Goal: Task Accomplishment & Management: Complete application form

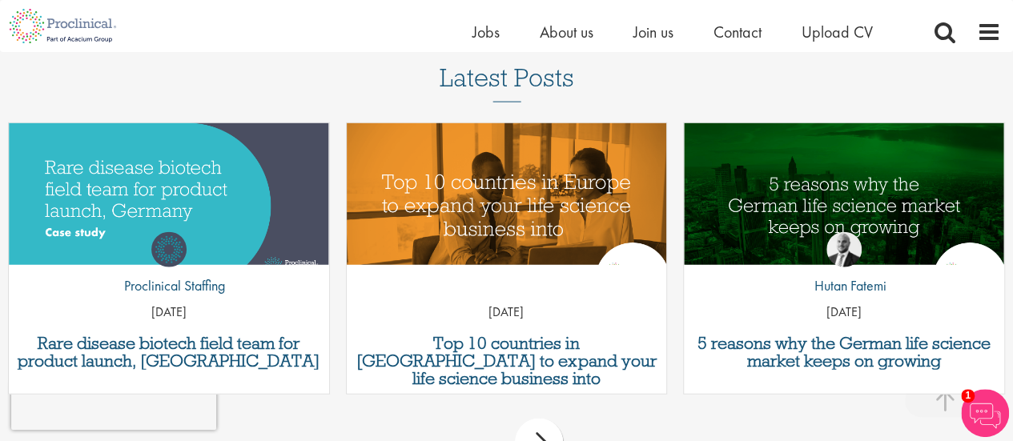
scroll to position [1412, 0]
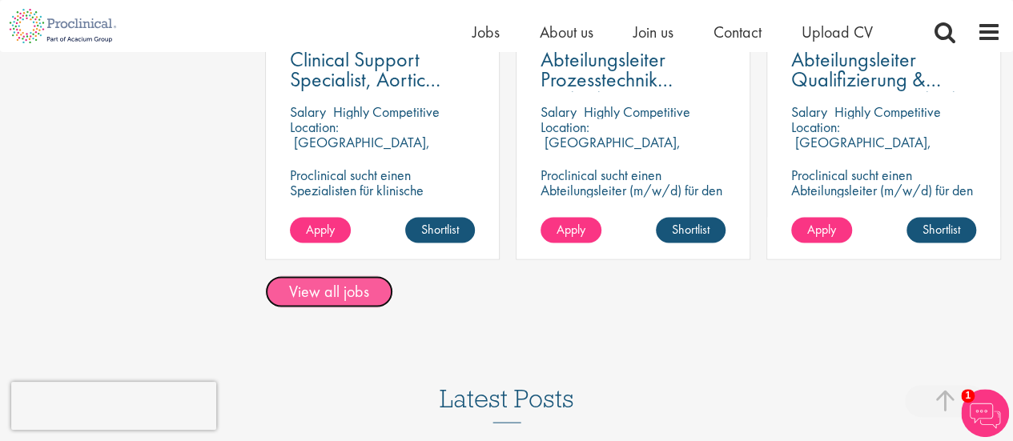
click at [312, 283] on link "View all jobs" at bounding box center [329, 291] width 128 height 32
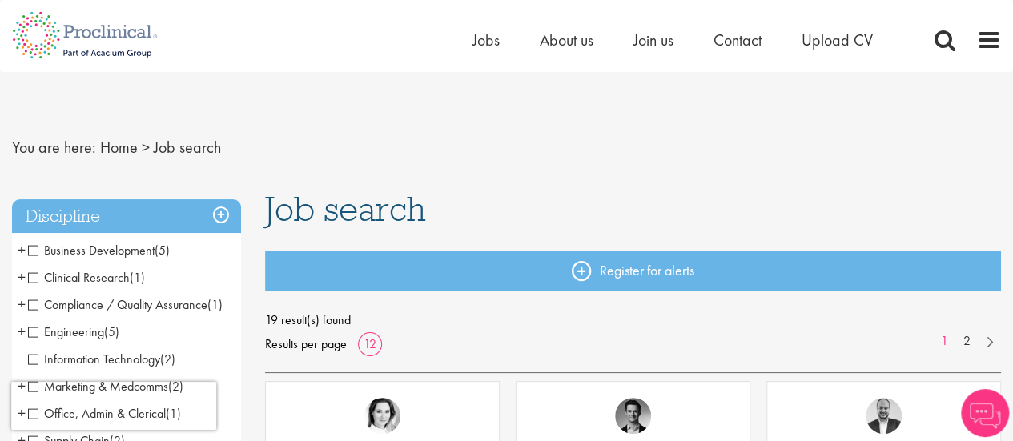
click at [29, 275] on span "Clinical Research" at bounding box center [79, 277] width 102 height 17
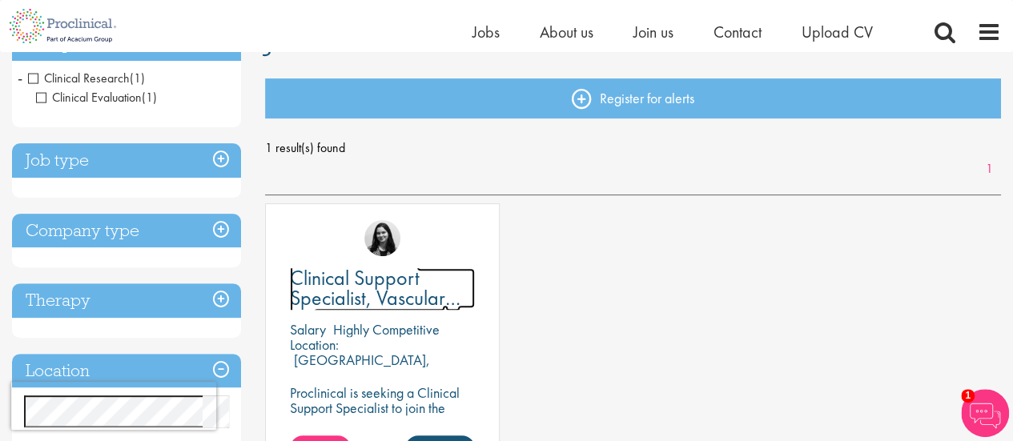
scroll to position [80, 0]
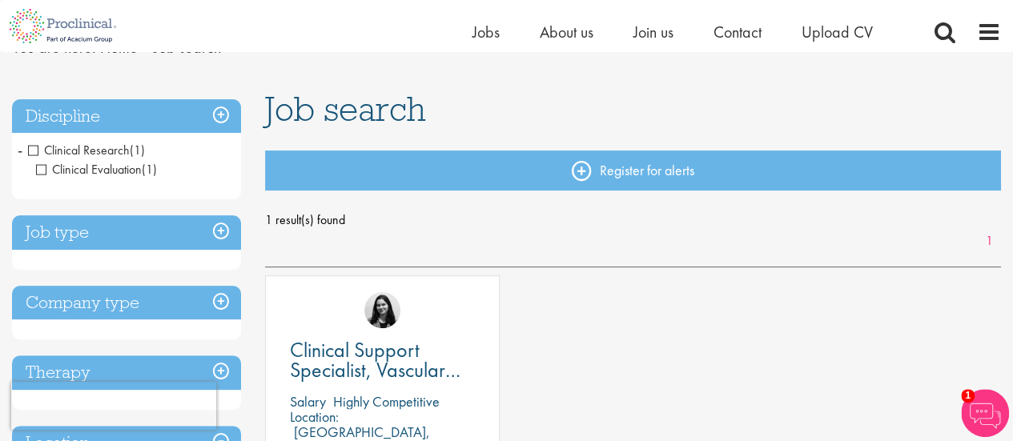
click at [218, 117] on h3 "Discipline" at bounding box center [126, 116] width 229 height 34
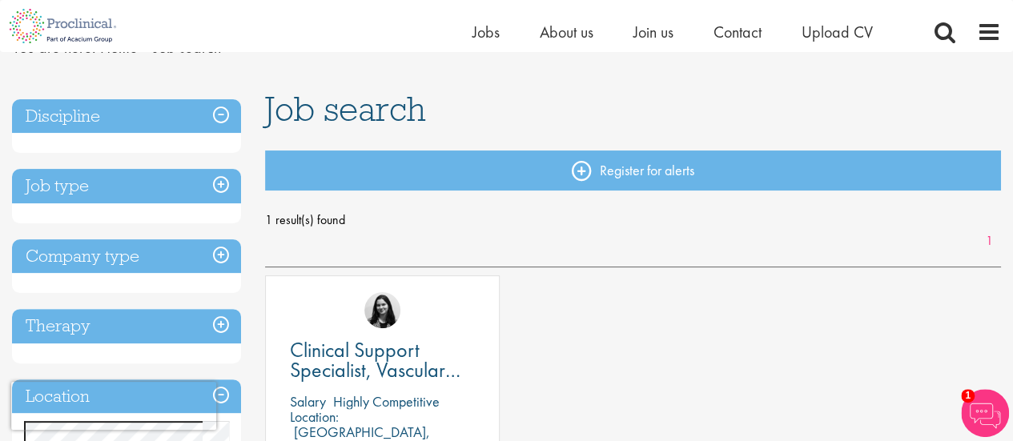
click at [219, 117] on h3 "Discipline" at bounding box center [126, 116] width 229 height 34
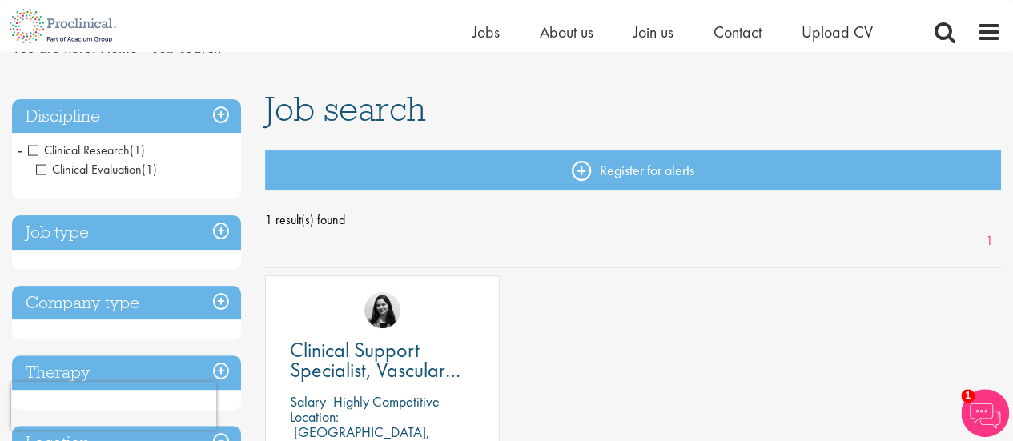
click at [40, 152] on span "Clinical Research" at bounding box center [79, 150] width 102 height 17
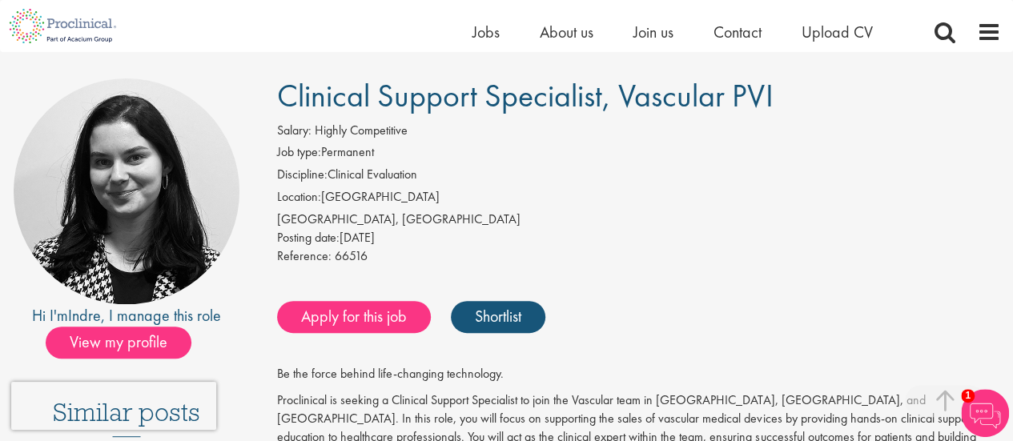
scroll to position [80, 0]
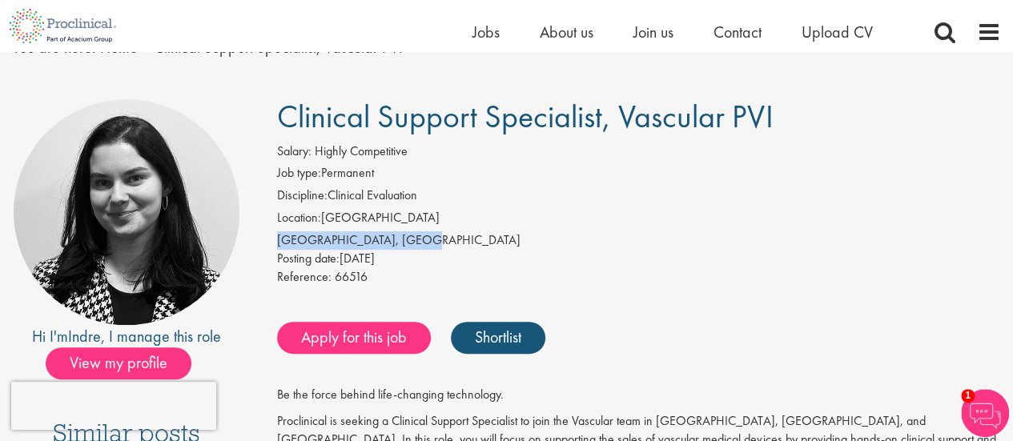
drag, startPoint x: 275, startPoint y: 239, endPoint x: 420, endPoint y: 244, distance: 144.2
click at [420, 244] on div "Salary: Highly Competitive Job type: Permanent Discipline: Clinical Evaluation …" at bounding box center [639, 217] width 748 height 148
copy div "[GEOGRAPHIC_DATA], [GEOGRAPHIC_DATA]"
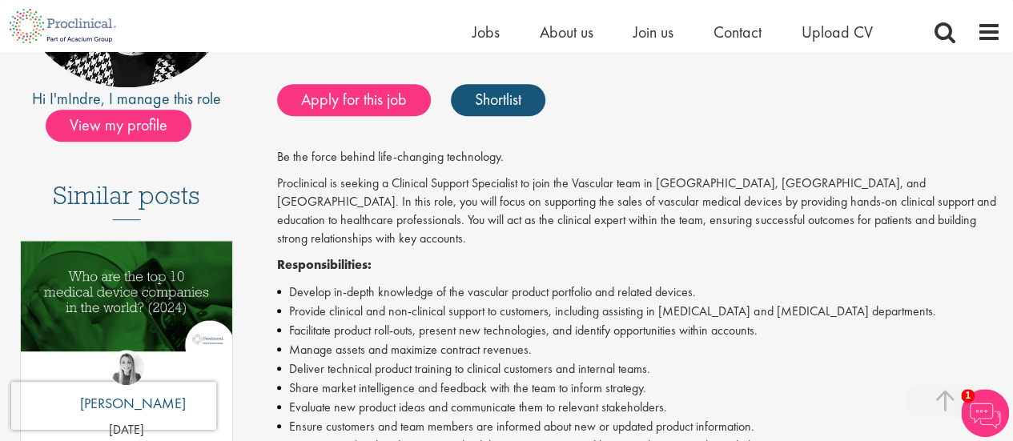
scroll to position [400, 0]
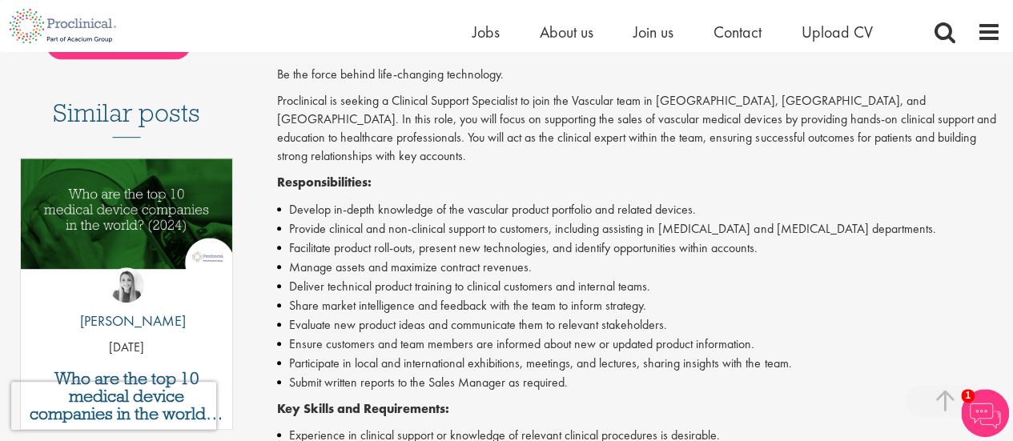
click at [846, 258] on li "Manage assets and maximize contract revenues." at bounding box center [639, 267] width 724 height 19
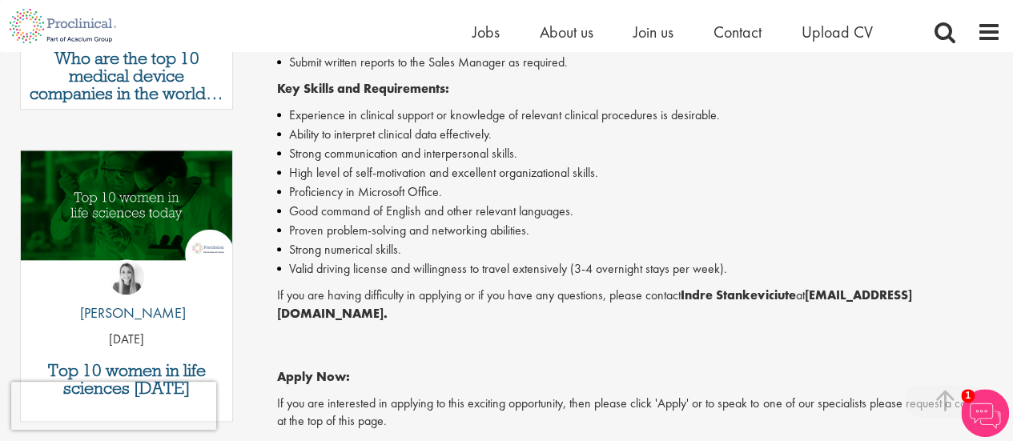
scroll to position [961, 0]
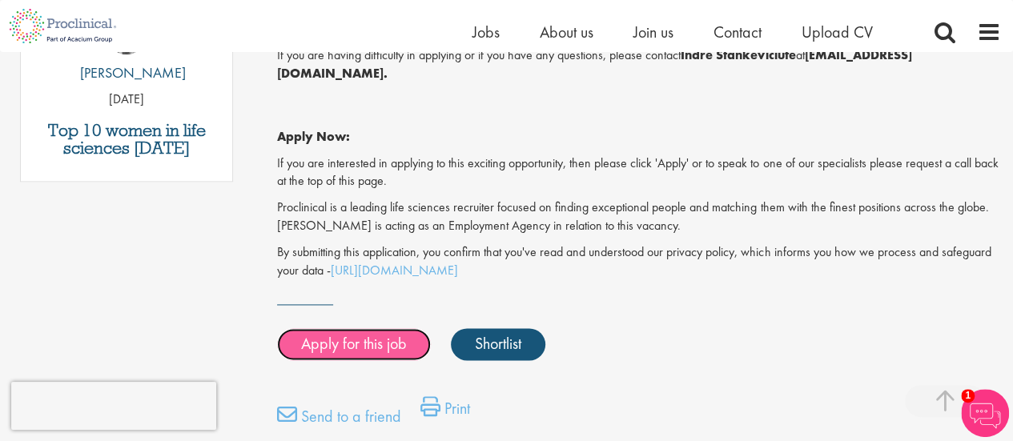
click at [339, 328] on link "Apply for this job" at bounding box center [354, 344] width 154 height 32
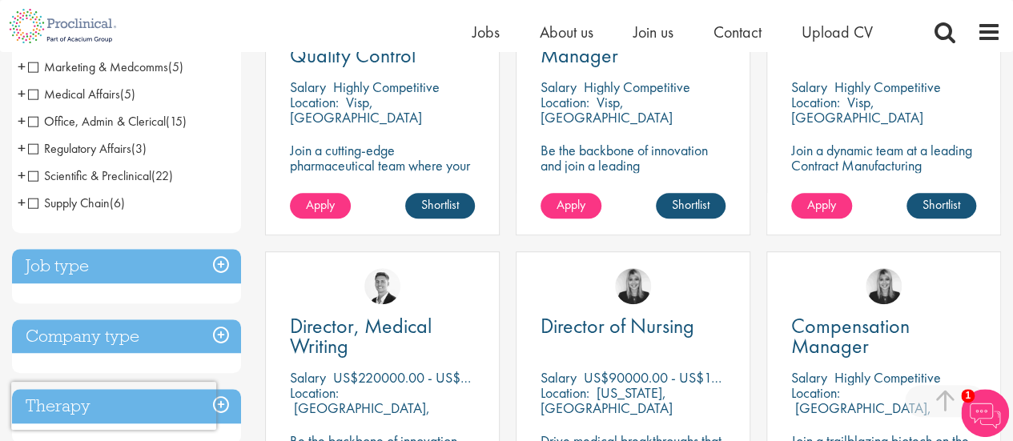
scroll to position [640, 0]
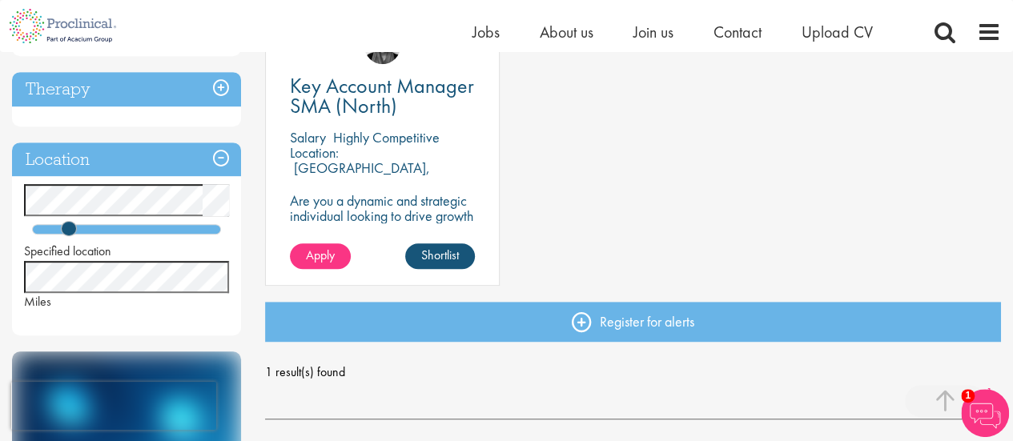
scroll to position [320, 0]
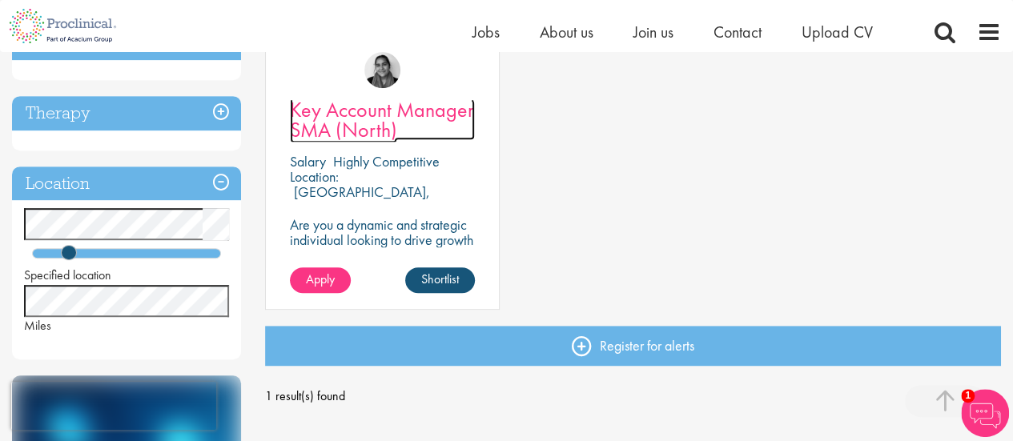
click at [333, 119] on span "Key Account Manager SMA (North)" at bounding box center [382, 119] width 184 height 47
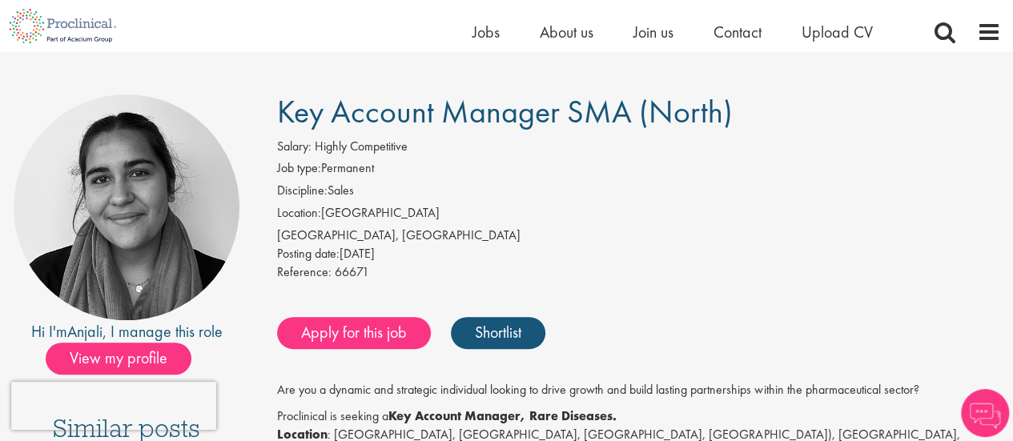
scroll to position [80, 0]
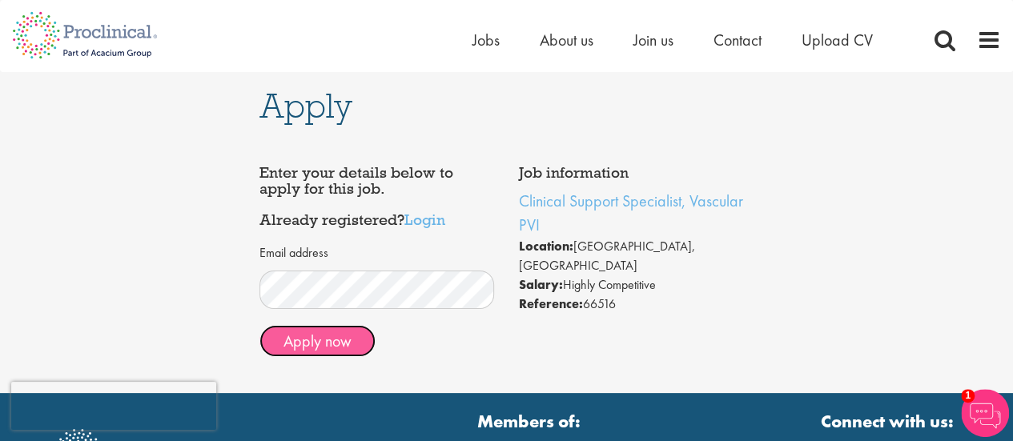
click at [361, 342] on button "Apply now" at bounding box center [317, 341] width 116 height 32
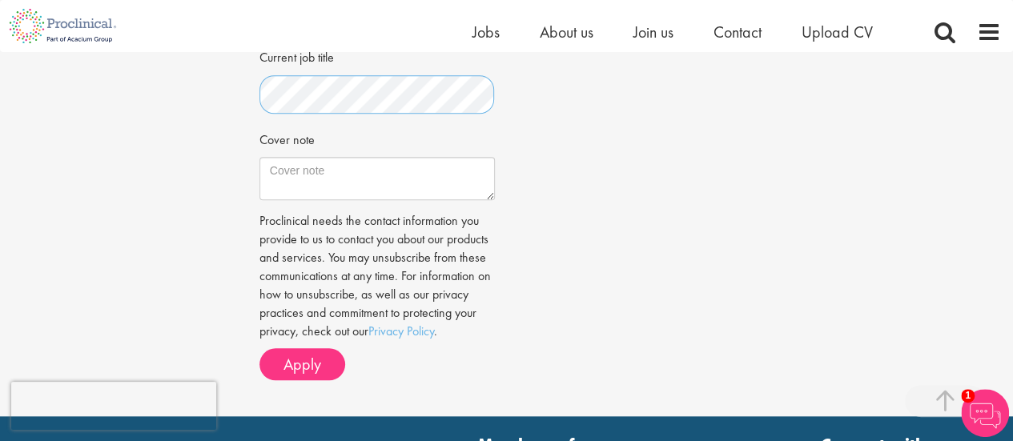
scroll to position [560, 0]
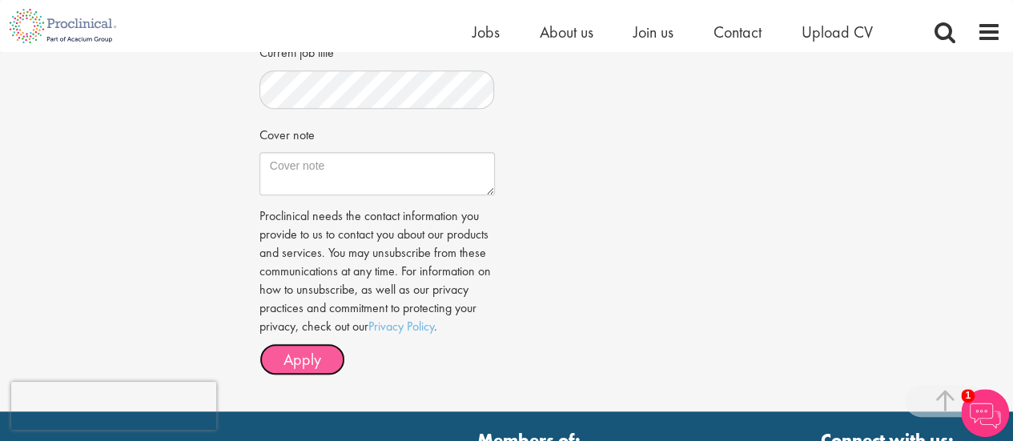
click at [320, 351] on button "Apply" at bounding box center [302, 359] width 86 height 32
